Goal: Find specific page/section: Find specific page/section

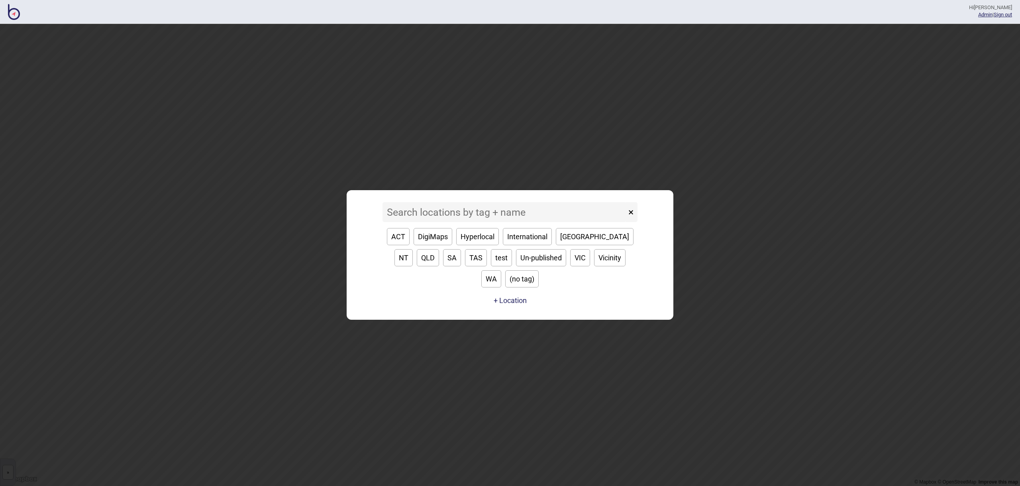
click at [403, 245] on button "ACT" at bounding box center [398, 236] width 23 height 17
type input "ACT"
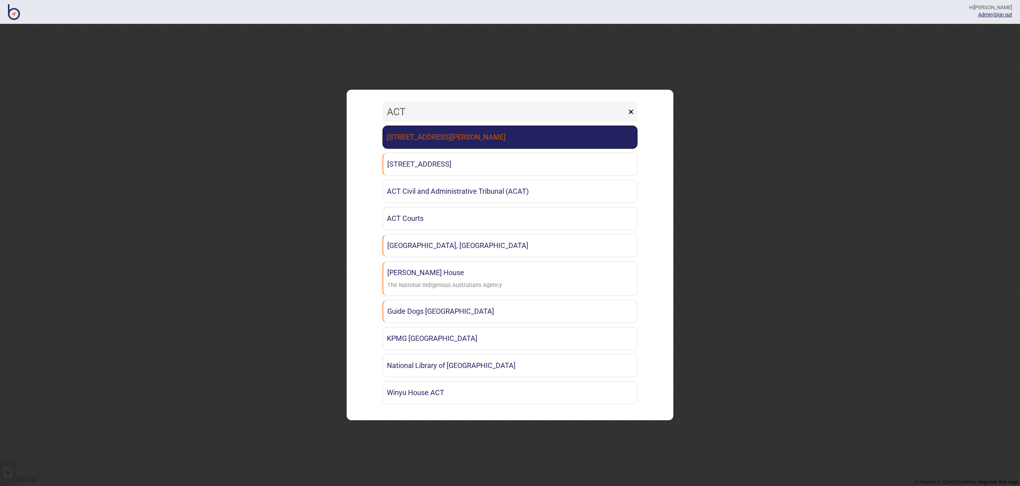
click at [486, 141] on link "[STREET_ADDRESS][PERSON_NAME]" at bounding box center [509, 136] width 255 height 23
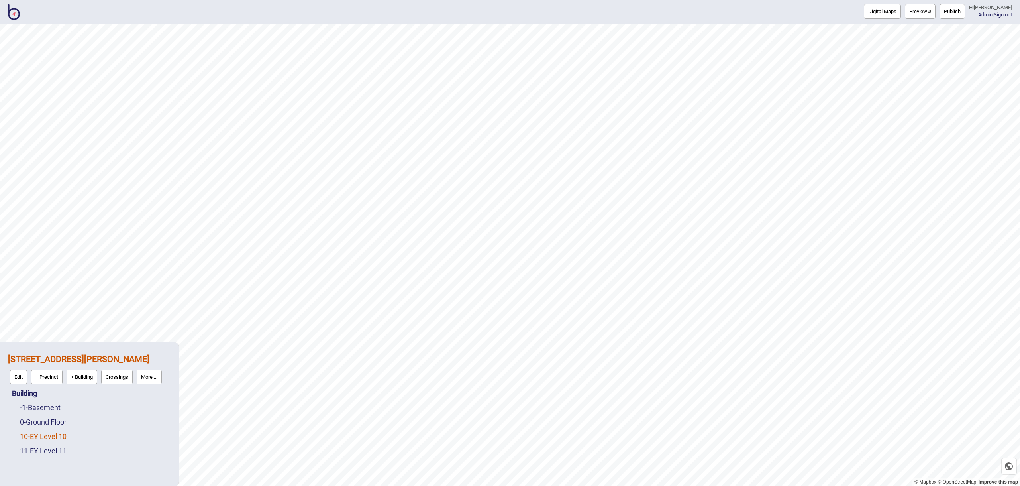
click at [64, 433] on link "10 - EY Level 10" at bounding box center [43, 436] width 47 height 8
click at [31, 431] on button "Edit" at bounding box center [30, 434] width 17 height 15
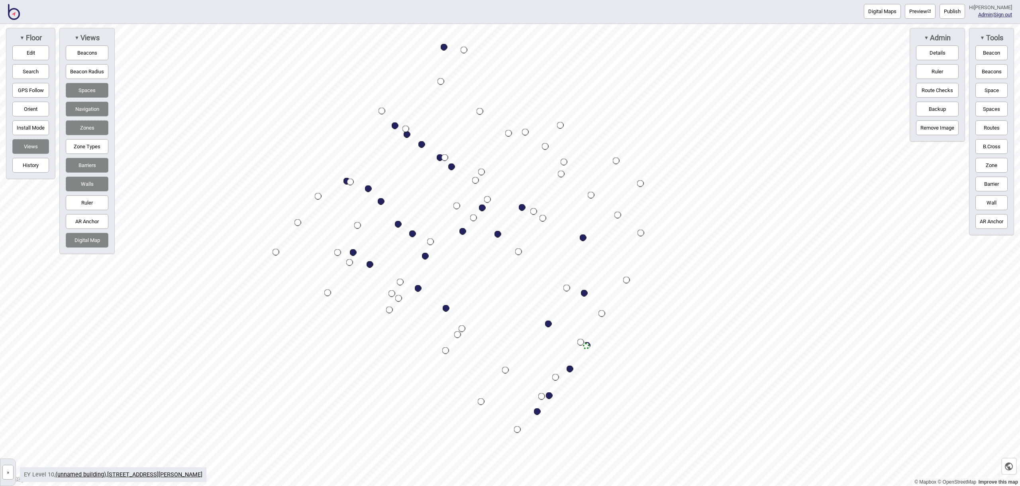
drag, startPoint x: 10, startPoint y: 11, endPoint x: 21, endPoint y: 0, distance: 14.6
click at [10, 11] on img at bounding box center [14, 12] width 12 height 16
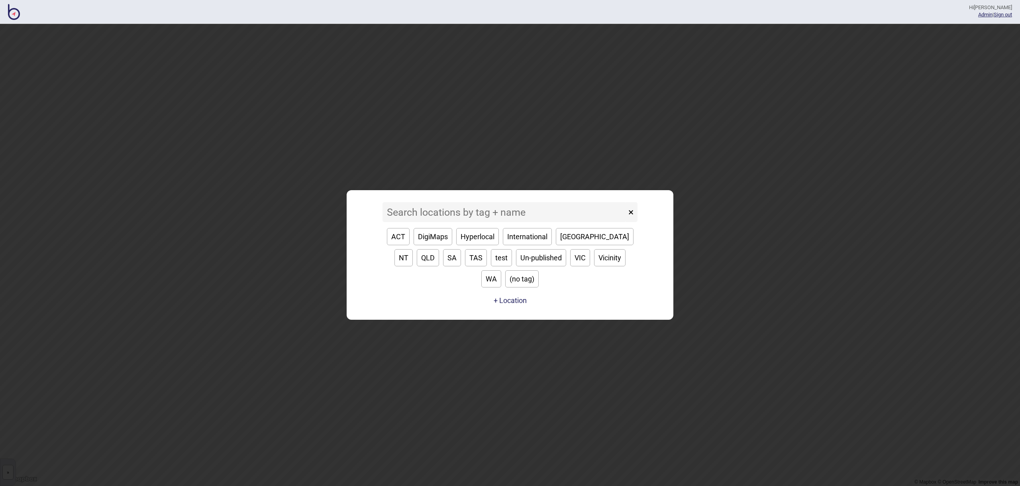
click at [404, 245] on button "ACT" at bounding box center [398, 236] width 23 height 17
type input "ACT"
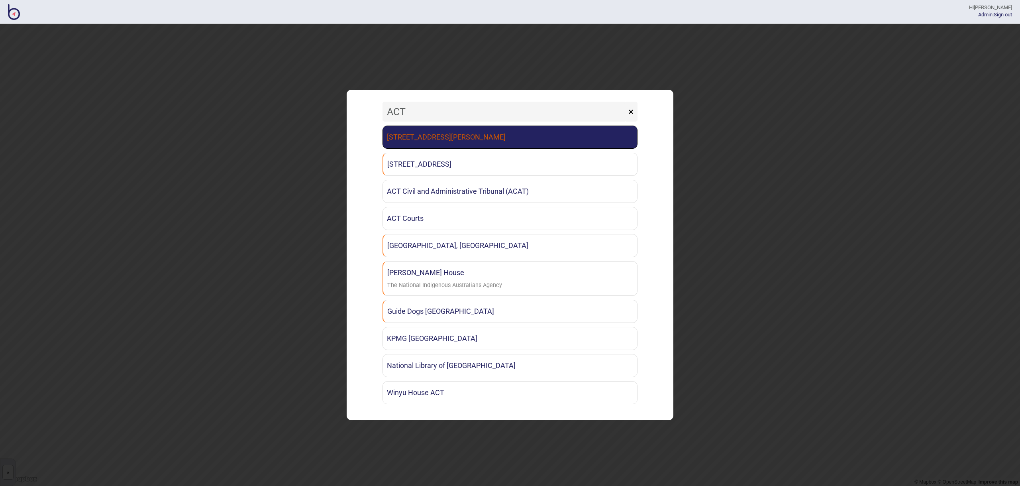
click at [444, 143] on link "[STREET_ADDRESS][PERSON_NAME]" at bounding box center [509, 136] width 255 height 23
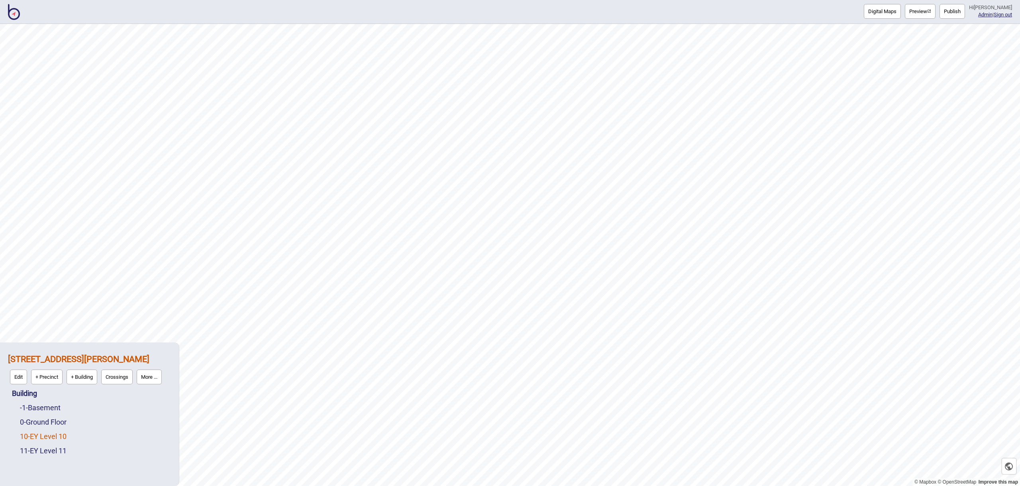
click at [53, 435] on link "10 - EY Level 10" at bounding box center [43, 436] width 47 height 8
click at [34, 434] on button "Edit" at bounding box center [30, 434] width 17 height 15
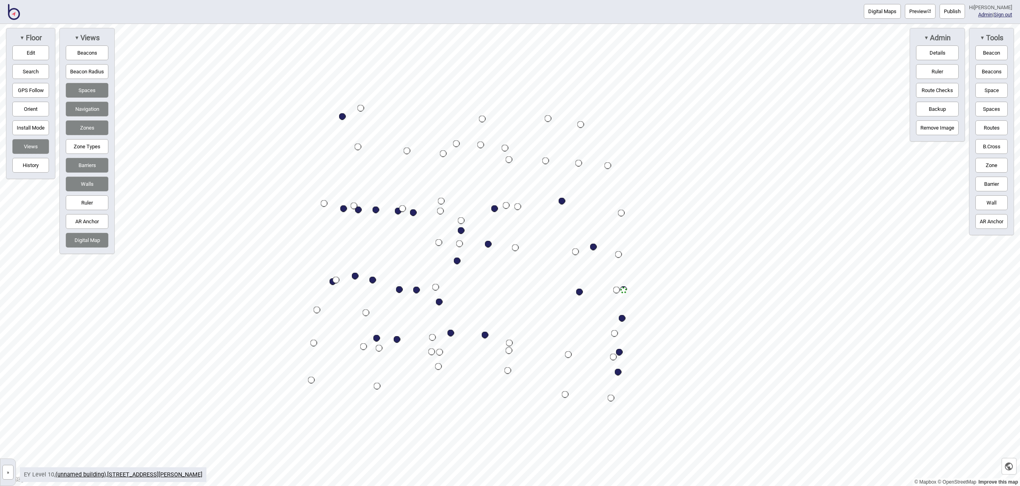
click at [88, 170] on button "Barriers" at bounding box center [87, 165] width 43 height 15
click at [88, 108] on button "Navigation" at bounding box center [87, 109] width 43 height 15
click at [96, 91] on button "Spaces" at bounding box center [87, 90] width 43 height 15
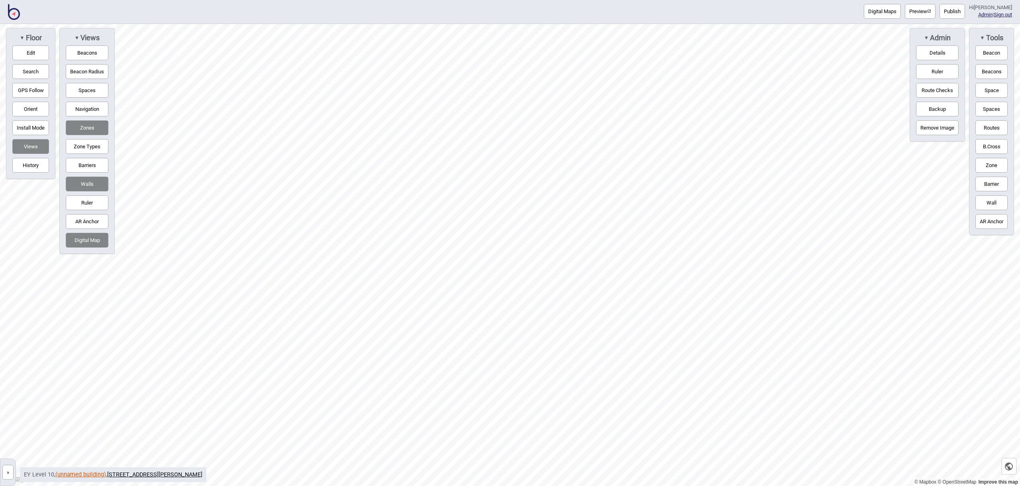
click at [104, 474] on link "(unnamed building)" at bounding box center [80, 474] width 51 height 7
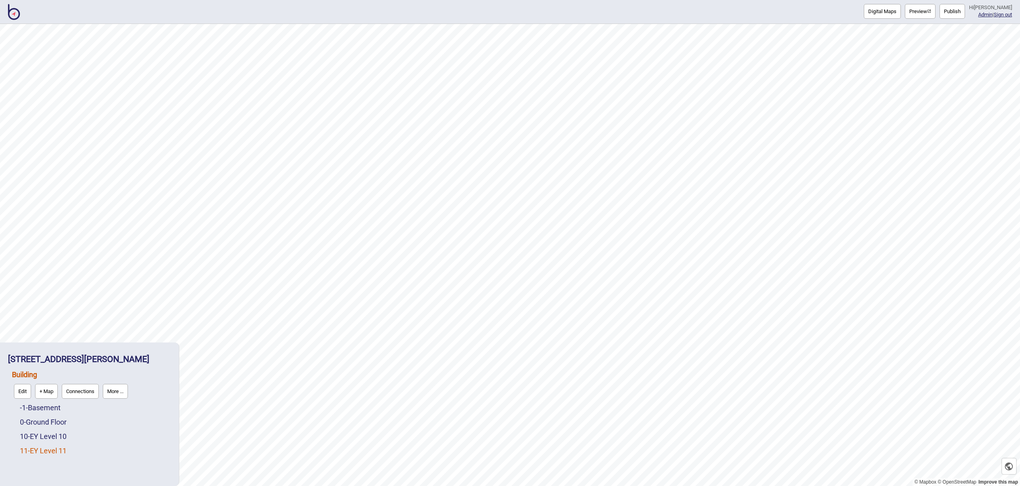
click at [49, 448] on link "11 - EY Level 11" at bounding box center [43, 450] width 47 height 8
click at [13, 12] on img at bounding box center [14, 12] width 12 height 16
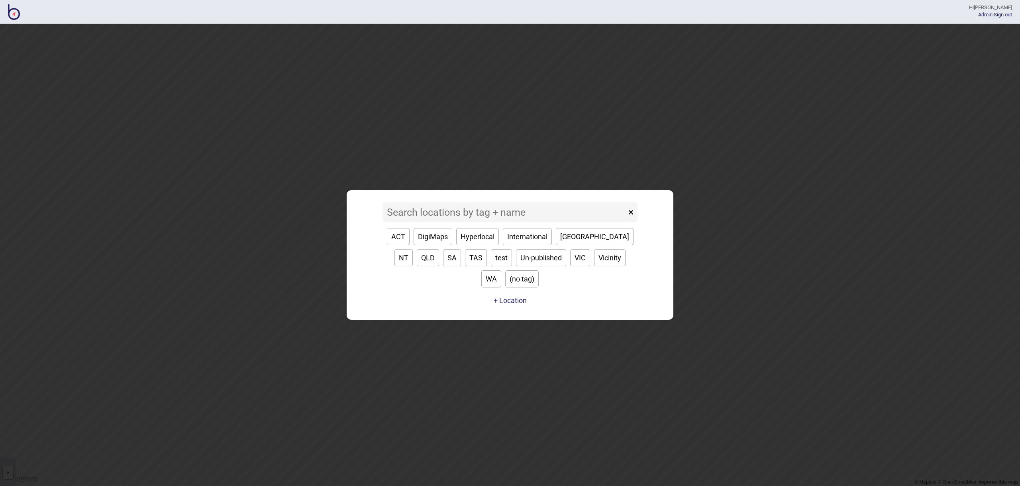
click at [391, 245] on button "ACT" at bounding box center [398, 236] width 23 height 17
type input "ACT"
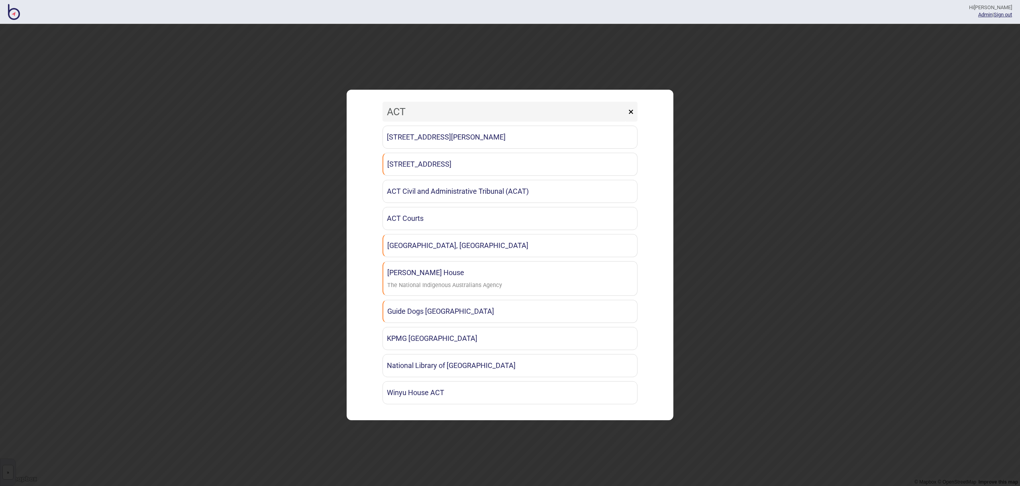
drag, startPoint x: 11, startPoint y: 9, endPoint x: 21, endPoint y: 10, distance: 10.0
click at [11, 9] on img at bounding box center [14, 12] width 12 height 16
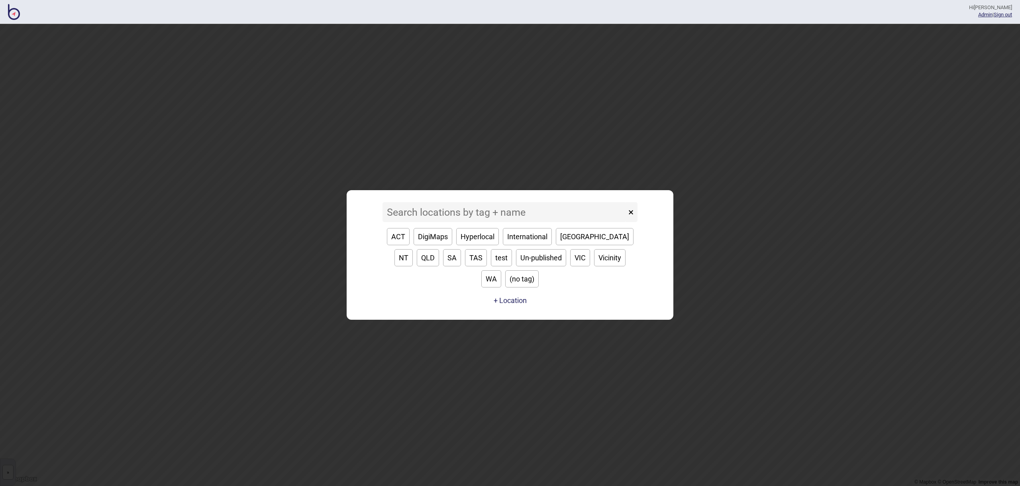
click at [17, 16] on img at bounding box center [14, 12] width 12 height 16
